Goal: Find specific page/section: Find specific page/section

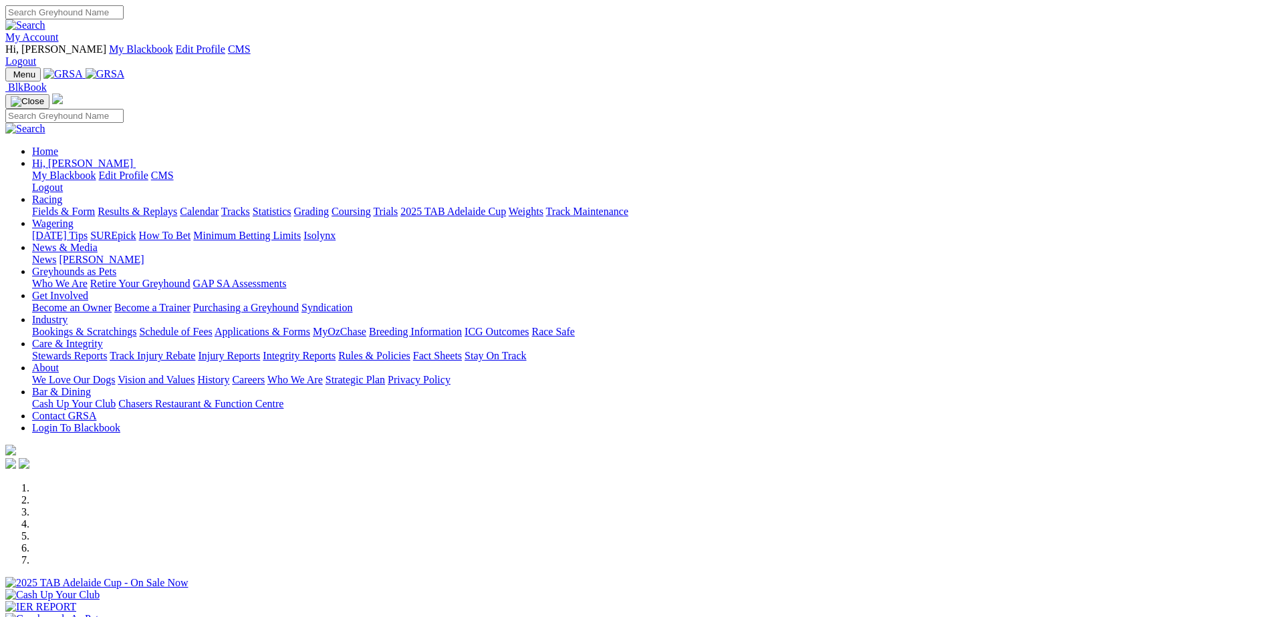
click at [107, 350] on link "Stewards Reports" at bounding box center [69, 355] width 75 height 11
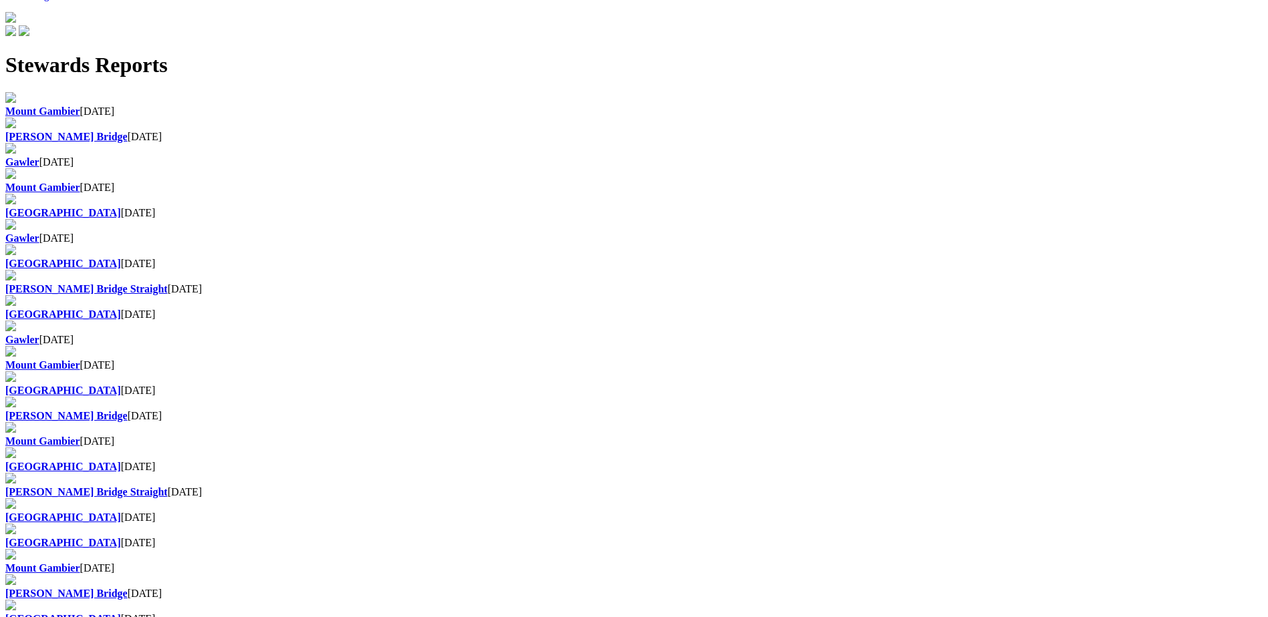
scroll to position [468, 0]
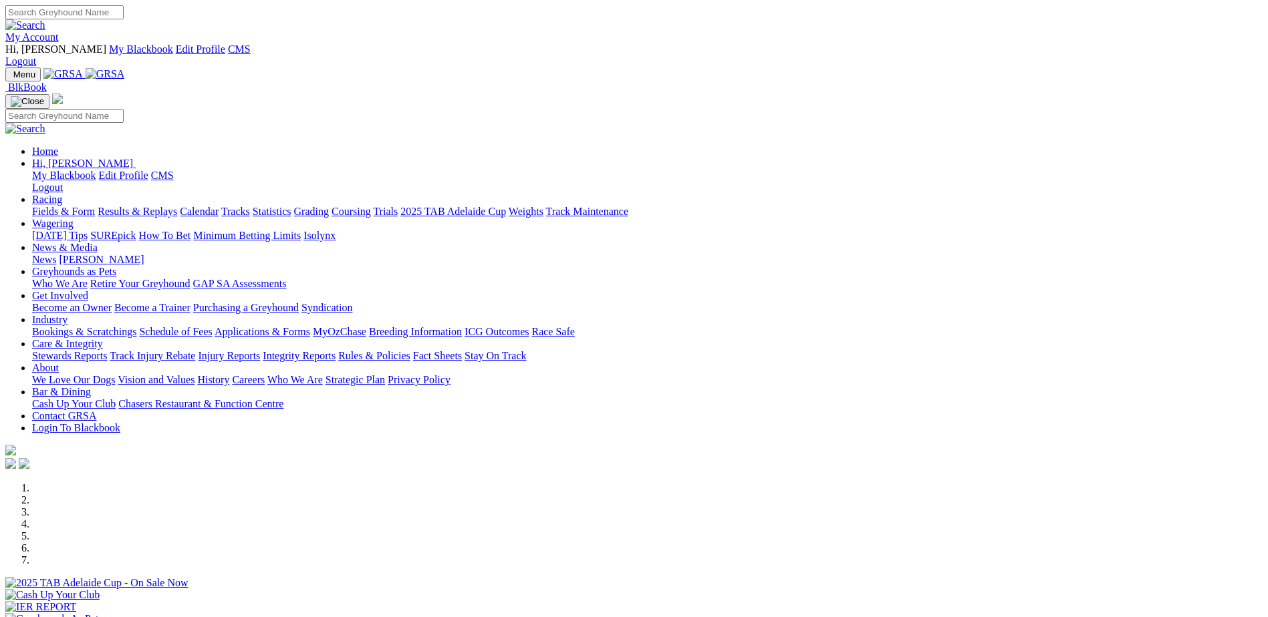
click at [103, 338] on link "Care & Integrity" at bounding box center [67, 343] width 71 height 11
click at [107, 350] on link "Stewards Reports" at bounding box center [69, 355] width 75 height 11
